Goal: Task Accomplishment & Management: Manage account settings

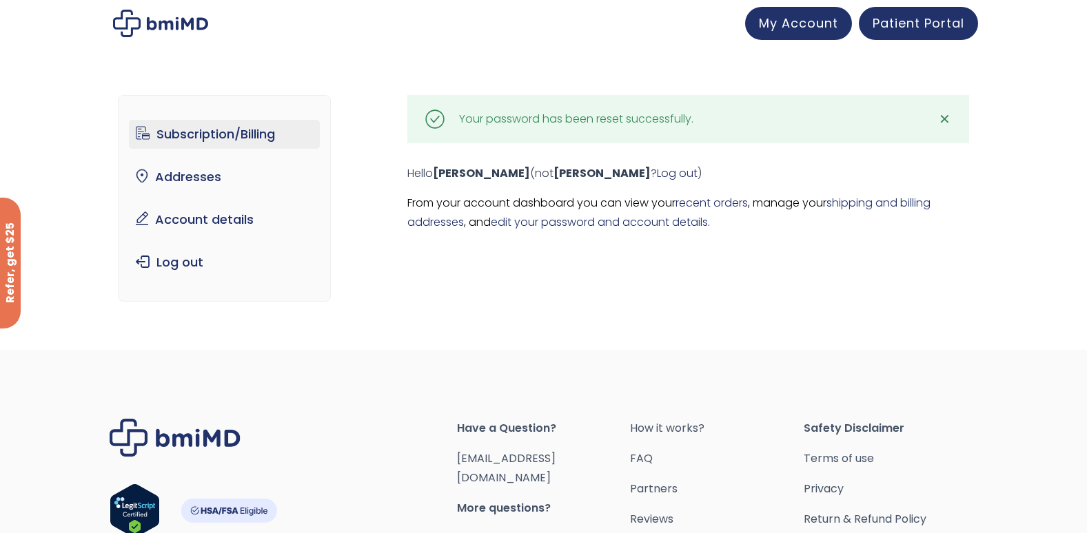
click at [238, 131] on link "Subscription/Billing" at bounding box center [224, 134] width 191 height 29
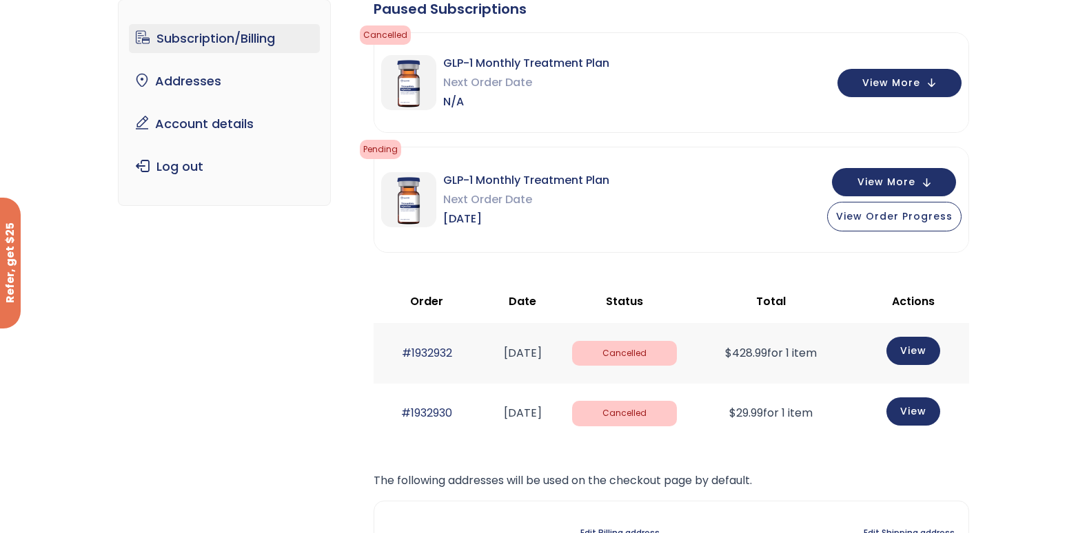
scroll to position [110, 0]
click at [939, 216] on span "View Order Progress" at bounding box center [894, 214] width 116 height 14
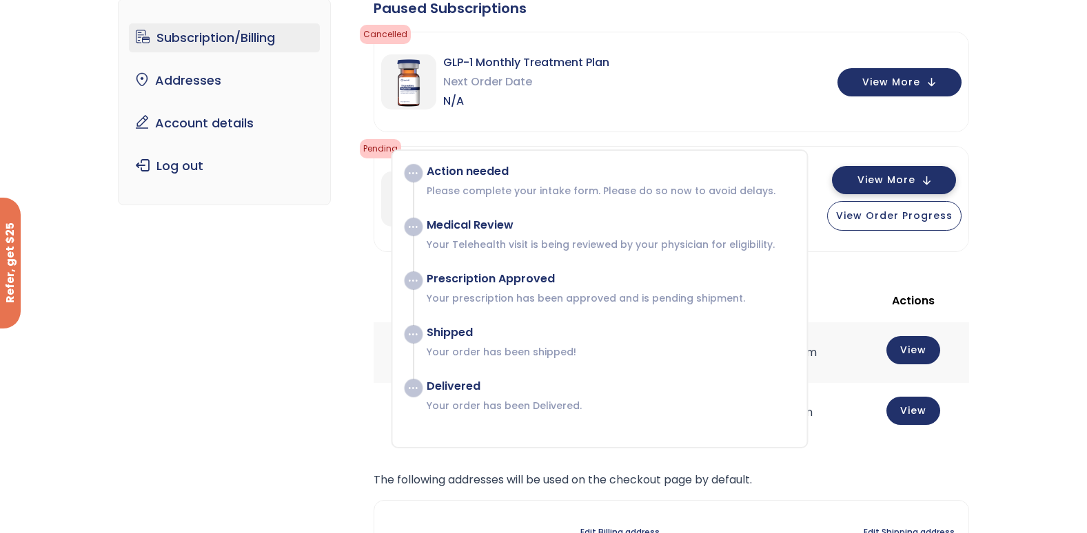
click at [891, 176] on span "View More" at bounding box center [886, 180] width 58 height 9
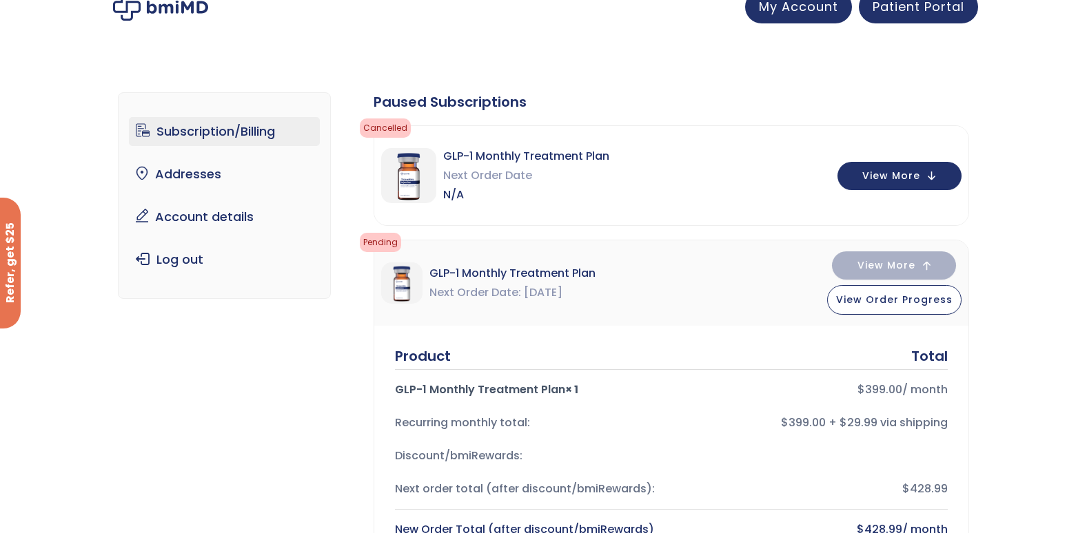
scroll to position [0, 0]
